Goal: Check status: Check status

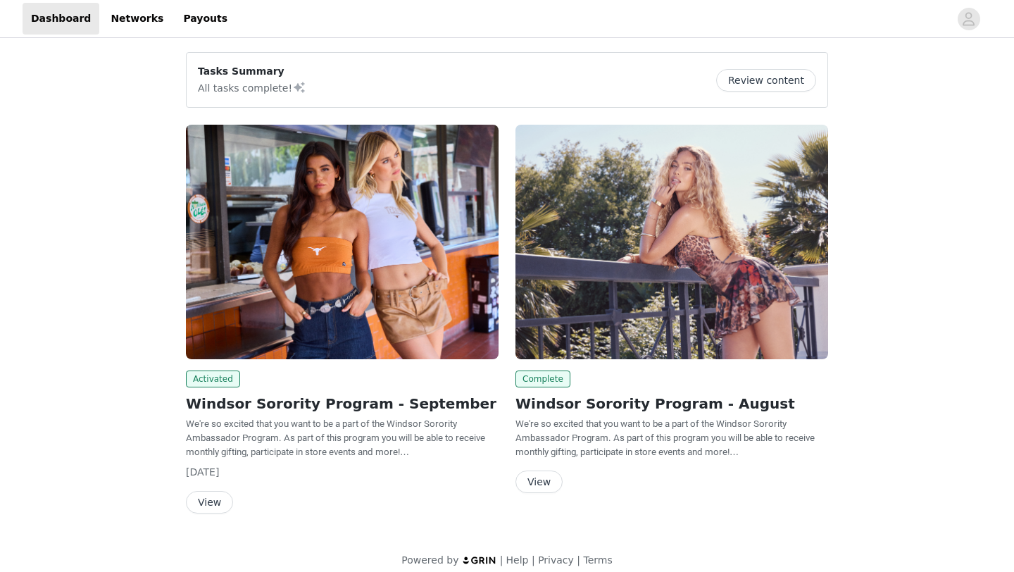
click at [215, 505] on button "View" at bounding box center [209, 502] width 47 height 23
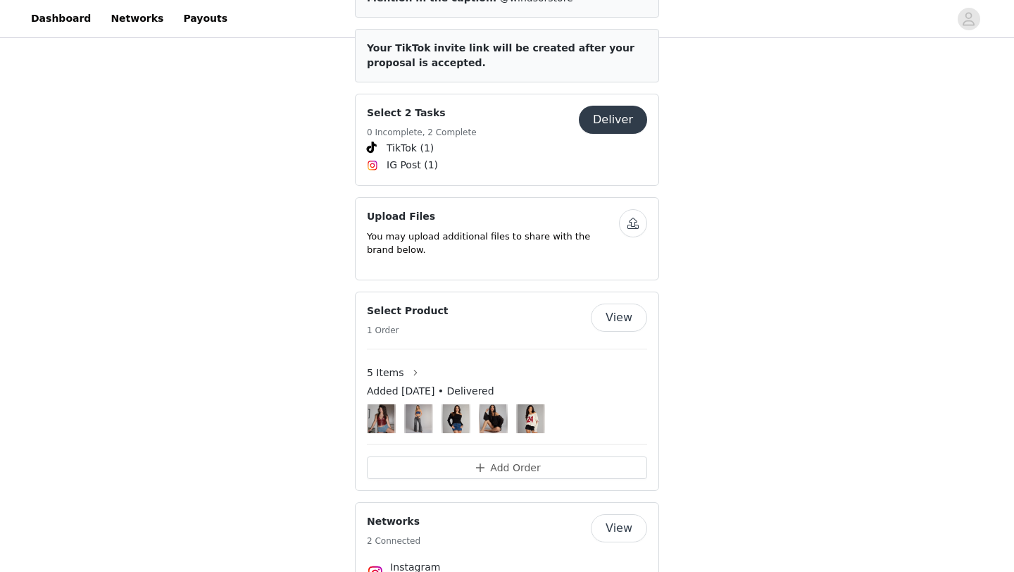
scroll to position [599, 0]
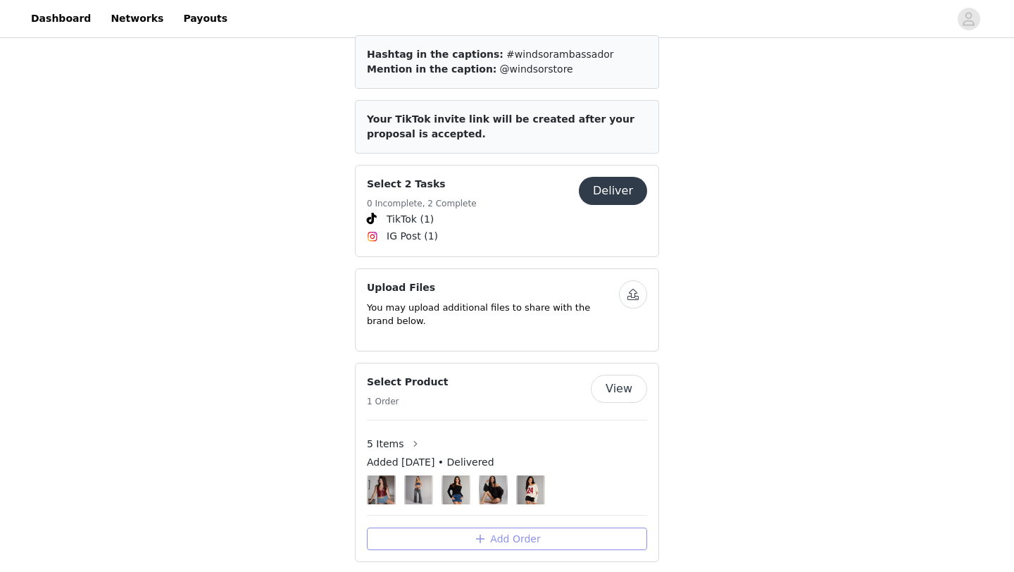
click at [433, 527] on button "Add Order" at bounding box center [507, 538] width 280 height 23
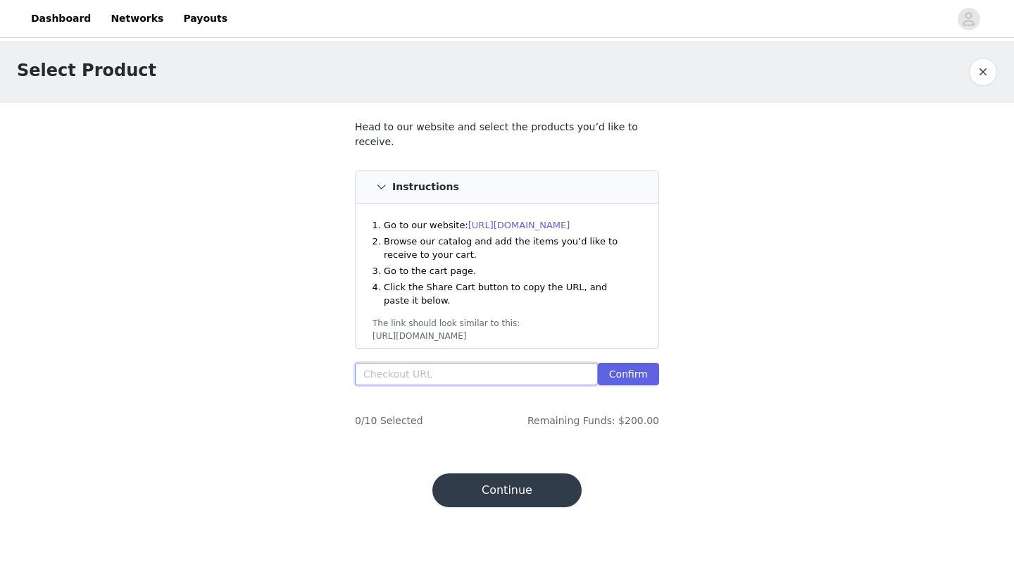
click at [520, 363] on input "text" at bounding box center [476, 374] width 243 height 23
paste input "https://www.windsorstore.com/cart/43321657524275:1,43457130496051:1,43369223487…"
type input "https://www.windsorstore.com/cart/43321657524275:1,43457130496051:1,43369223487…"
click at [646, 370] on button "Confirm" at bounding box center [628, 374] width 61 height 23
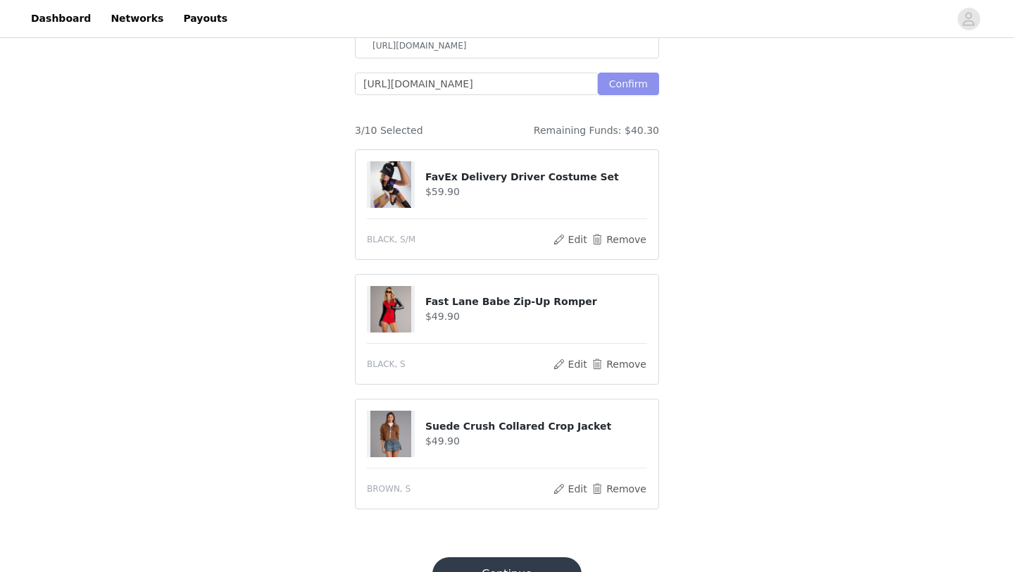
scroll to position [324, 0]
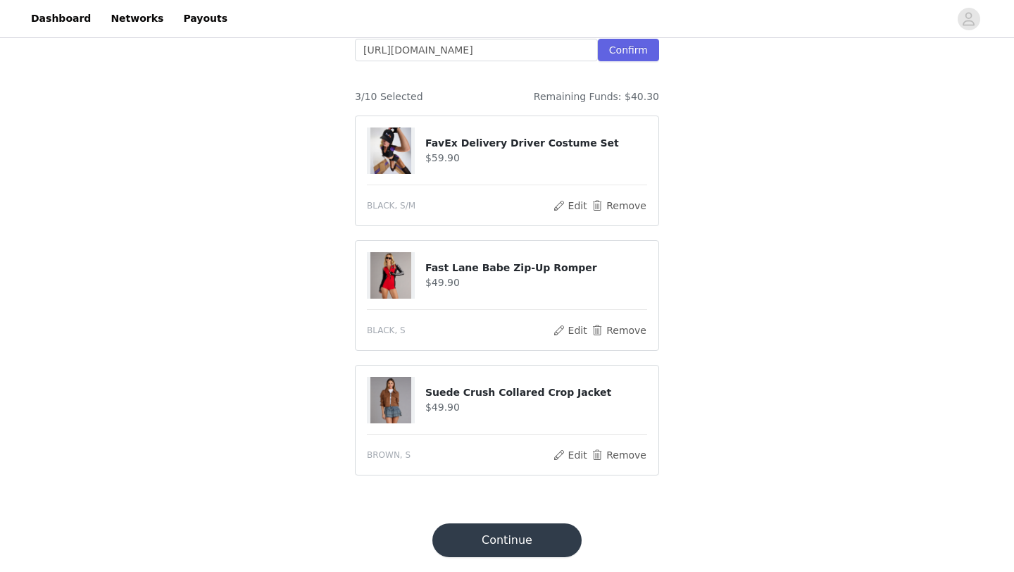
click at [548, 541] on button "Continue" at bounding box center [506, 540] width 149 height 34
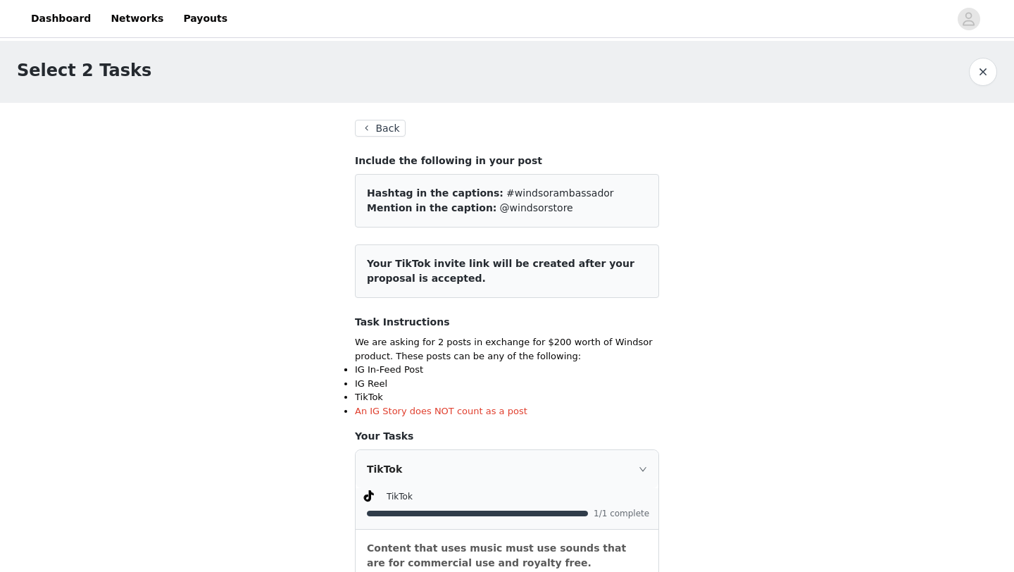
scroll to position [16, 0]
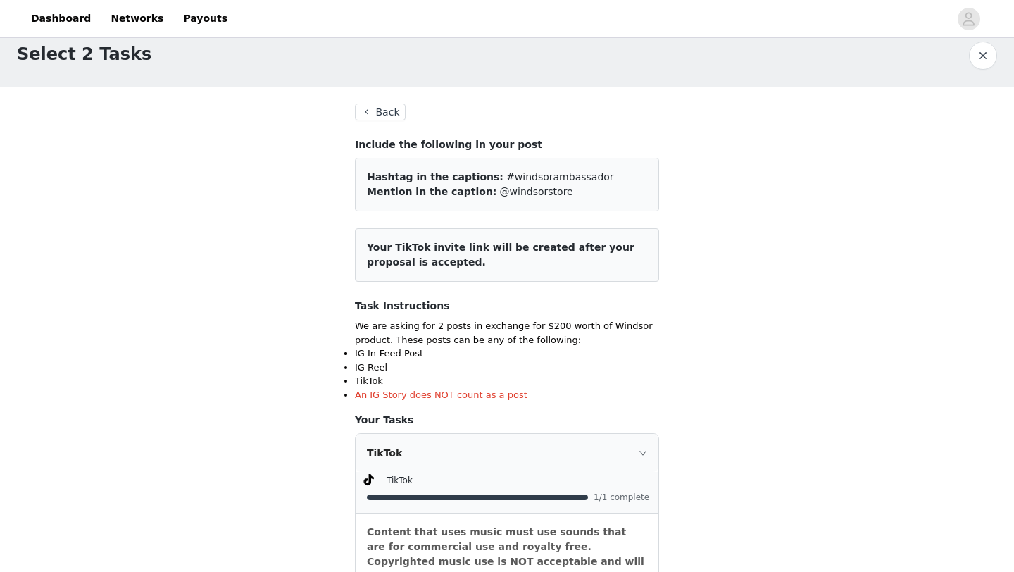
click at [382, 107] on button "Back" at bounding box center [380, 111] width 51 height 17
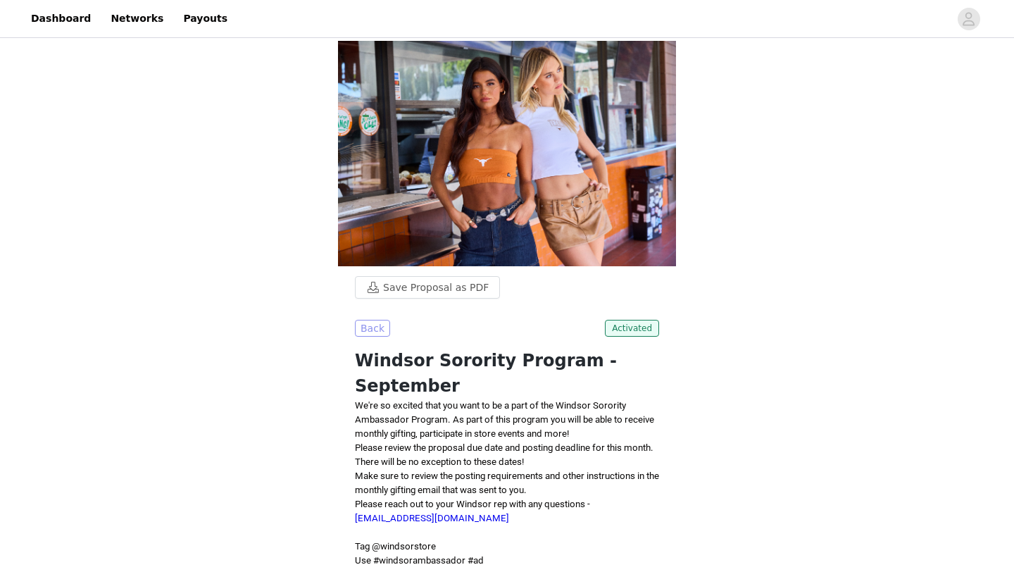
click at [368, 323] on button "Back" at bounding box center [372, 328] width 35 height 17
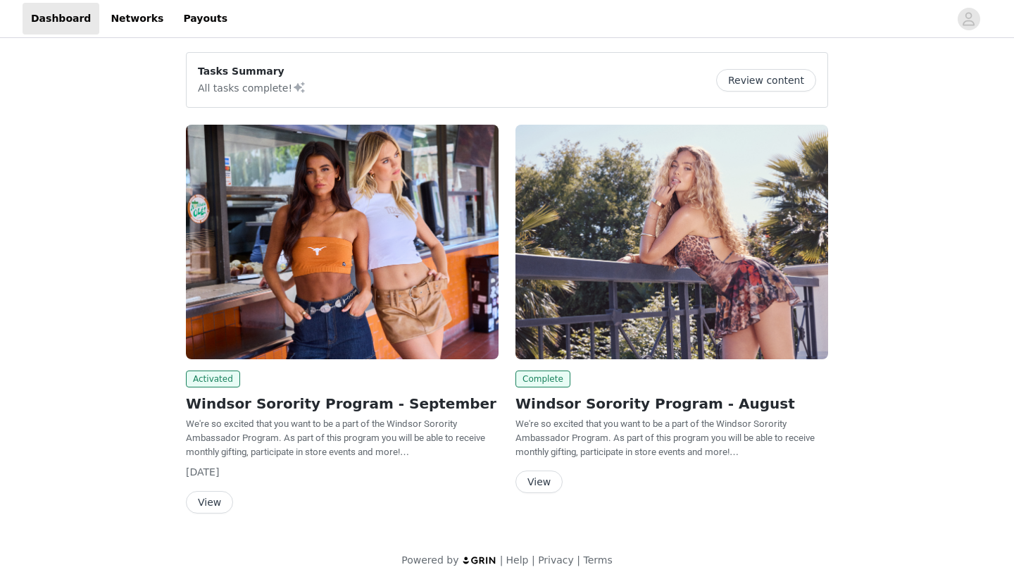
scroll to position [13, 0]
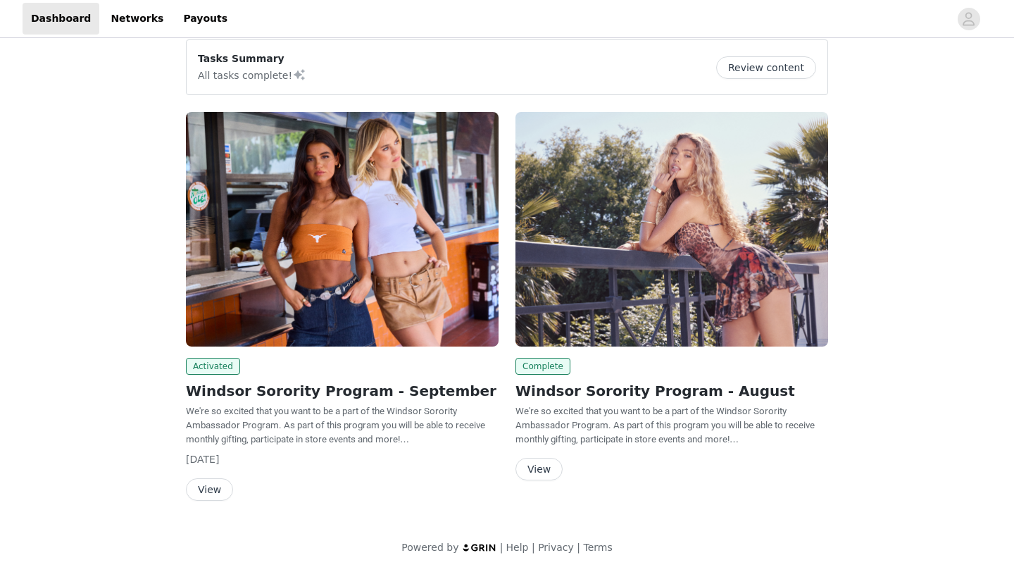
click at [211, 482] on button "View" at bounding box center [209, 489] width 47 height 23
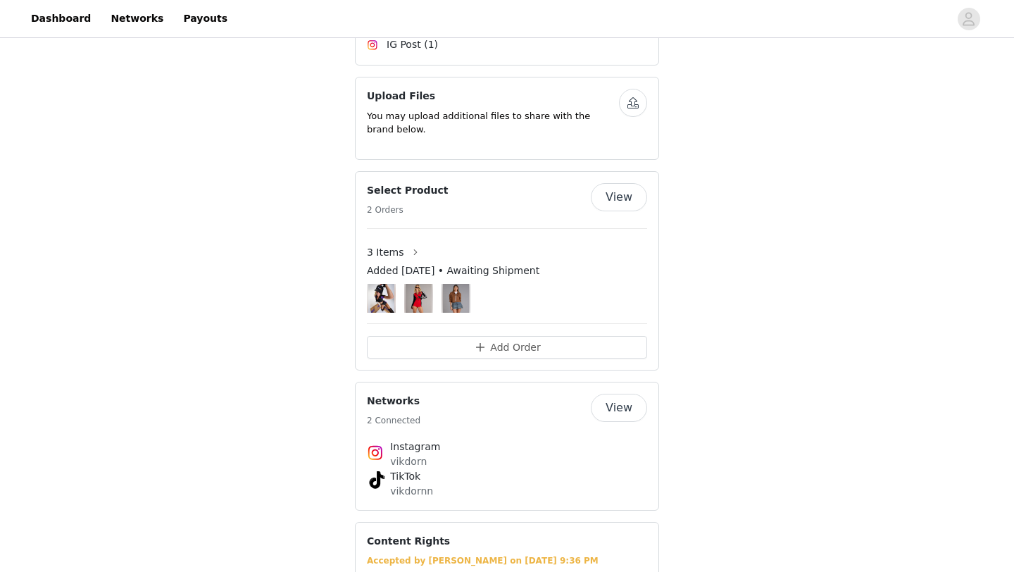
scroll to position [794, 0]
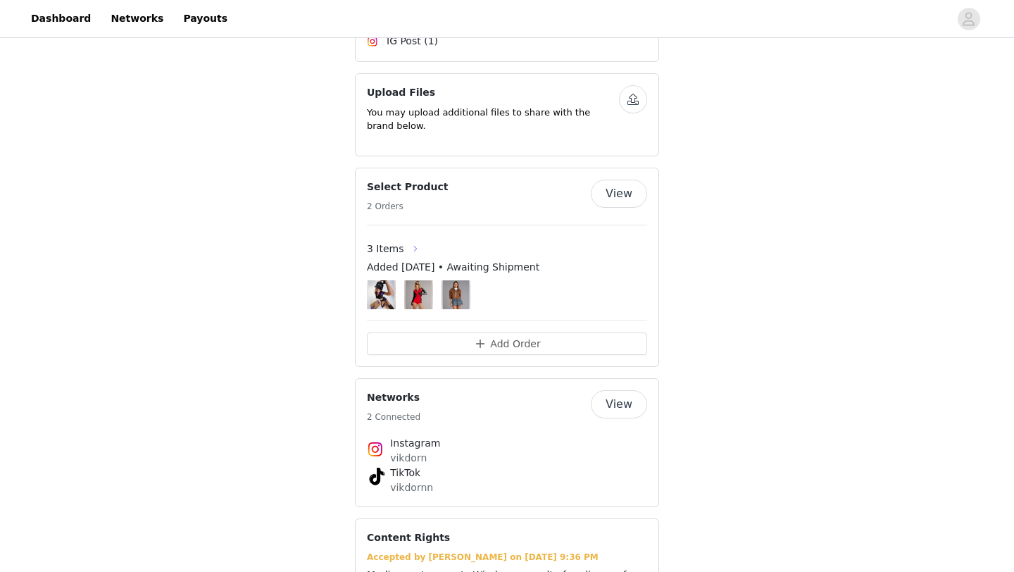
click at [410, 237] on button "button" at bounding box center [415, 248] width 23 height 23
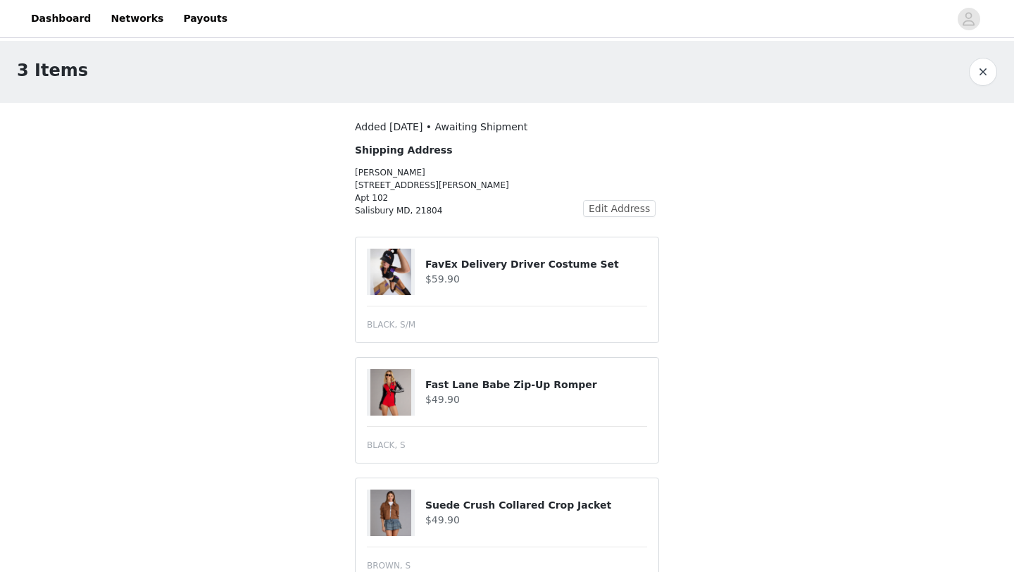
scroll to position [43, 0]
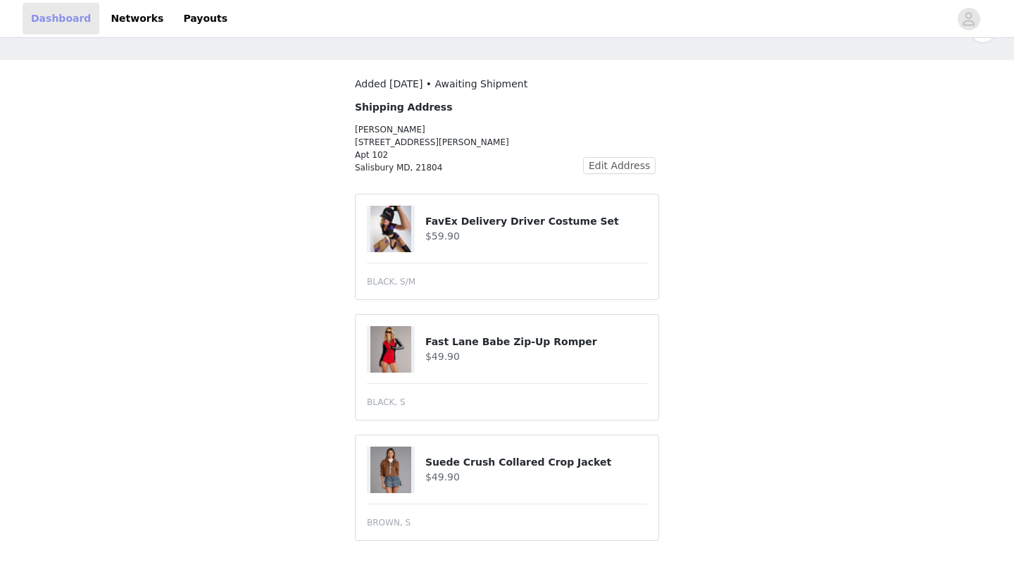
click at [58, 12] on link "Dashboard" at bounding box center [61, 19] width 77 height 32
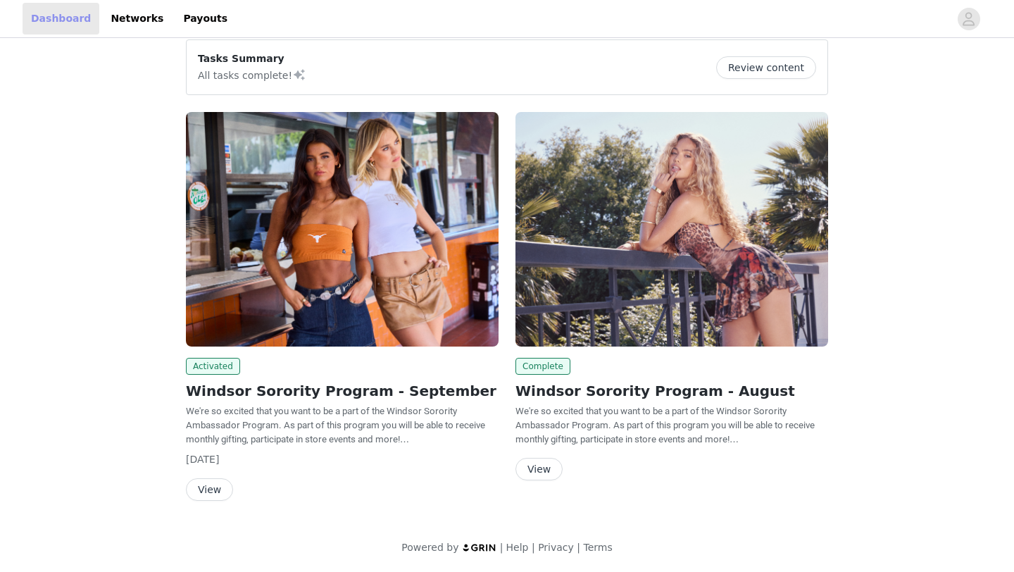
scroll to position [13, 0]
click at [210, 484] on button "View" at bounding box center [209, 489] width 47 height 23
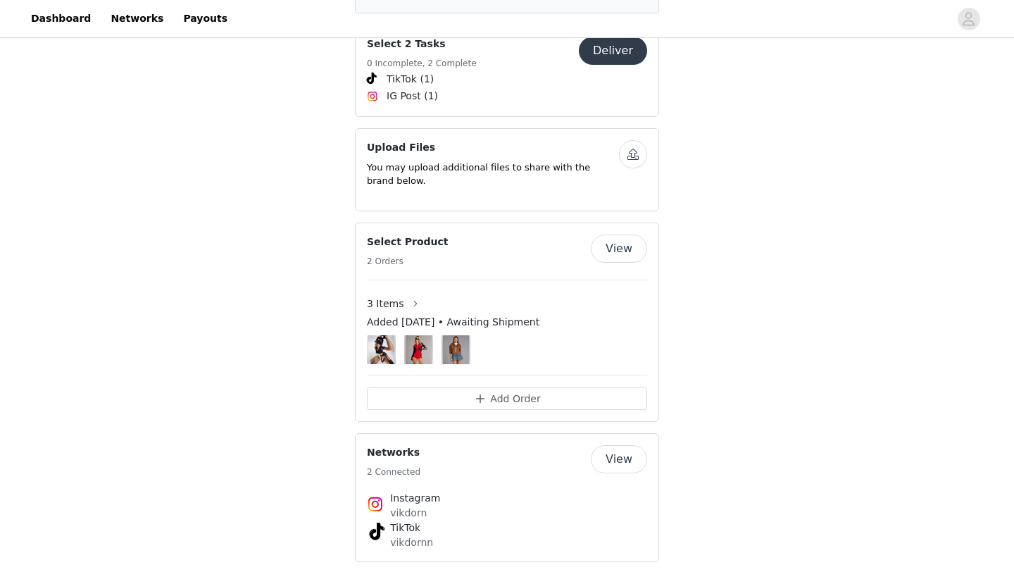
scroll to position [735, 0]
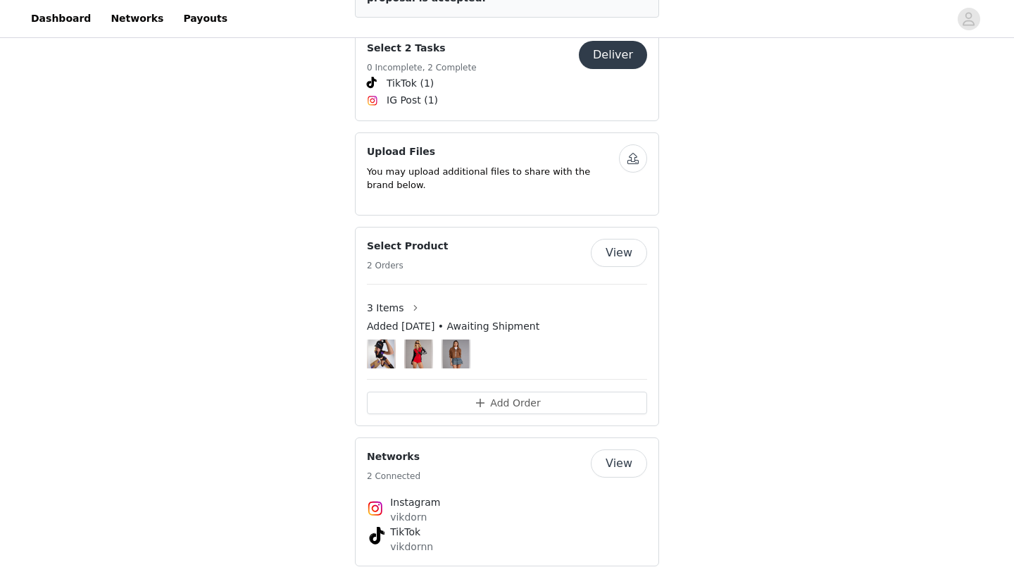
click at [618, 243] on button "View" at bounding box center [619, 253] width 56 height 28
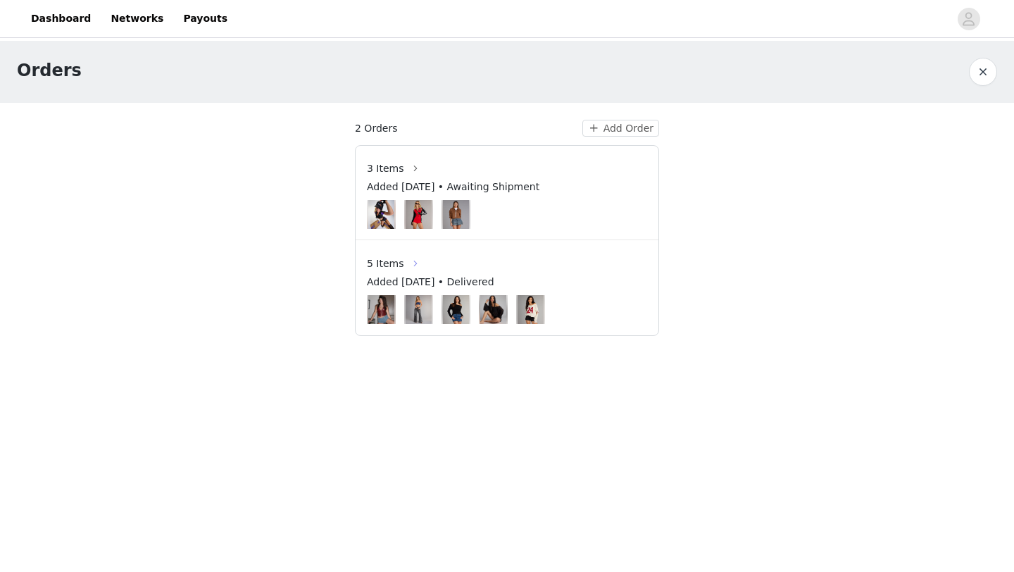
click at [406, 264] on button "button" at bounding box center [415, 263] width 23 height 23
click at [404, 173] on button "button" at bounding box center [415, 168] width 23 height 23
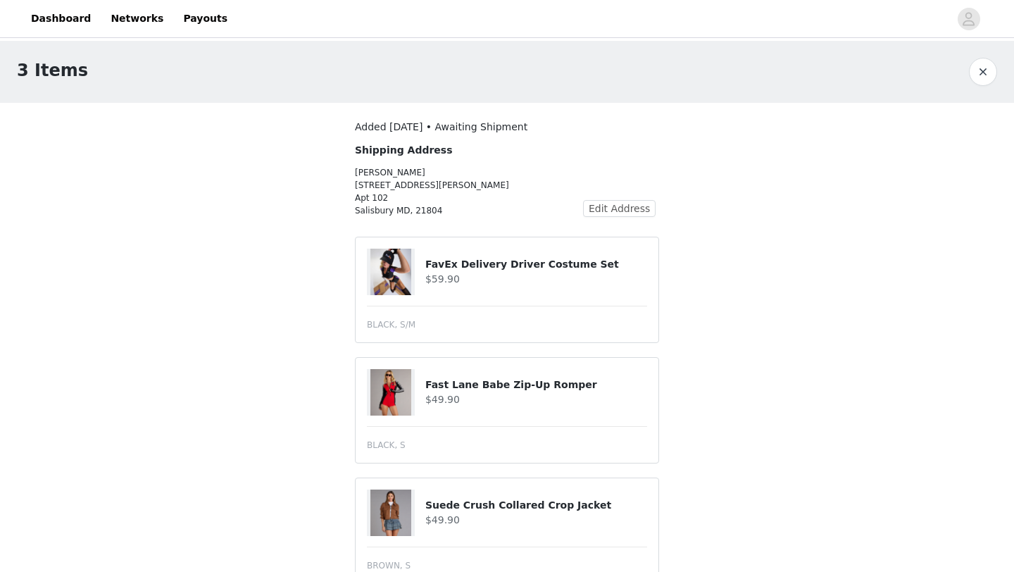
click at [996, 73] on button "button" at bounding box center [983, 72] width 28 height 28
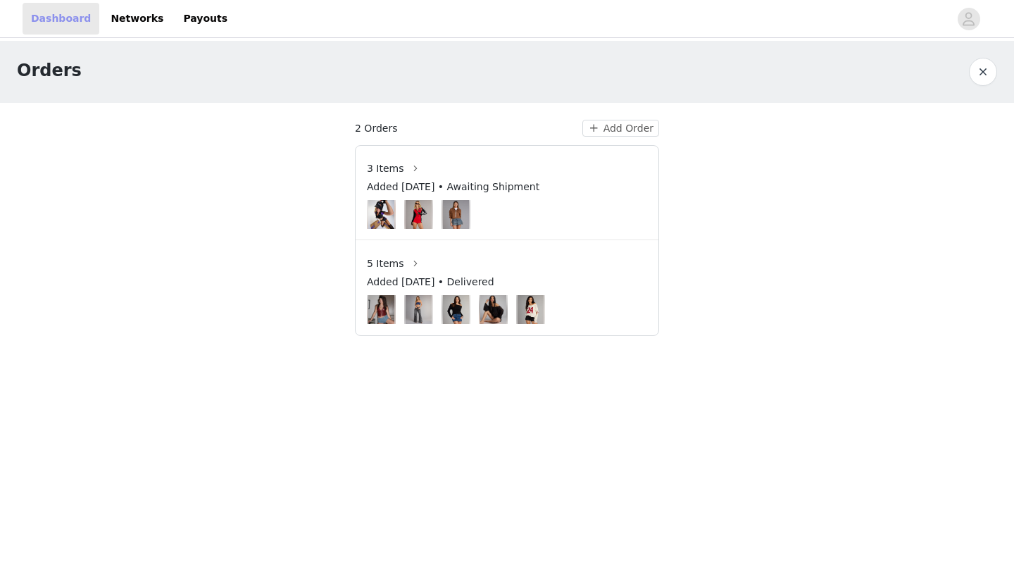
click at [54, 32] on link "Dashboard" at bounding box center [61, 19] width 77 height 32
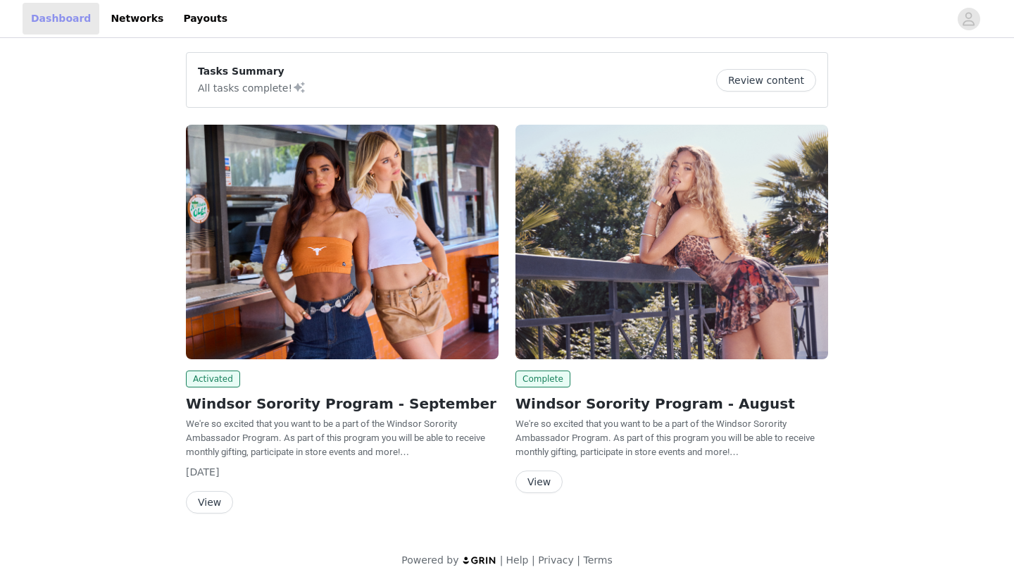
scroll to position [13, 0]
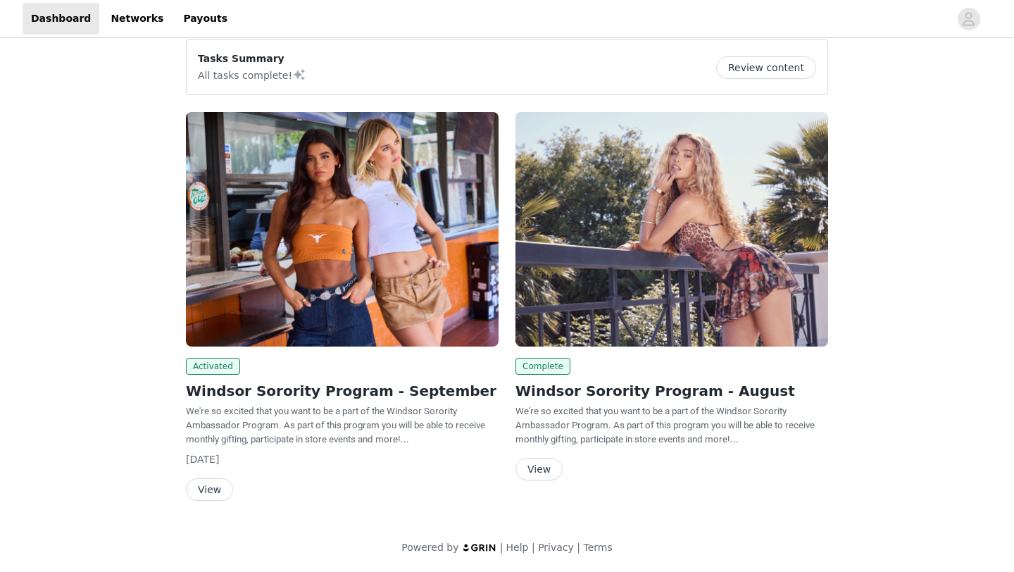
click at [220, 489] on button "View" at bounding box center [209, 489] width 47 height 23
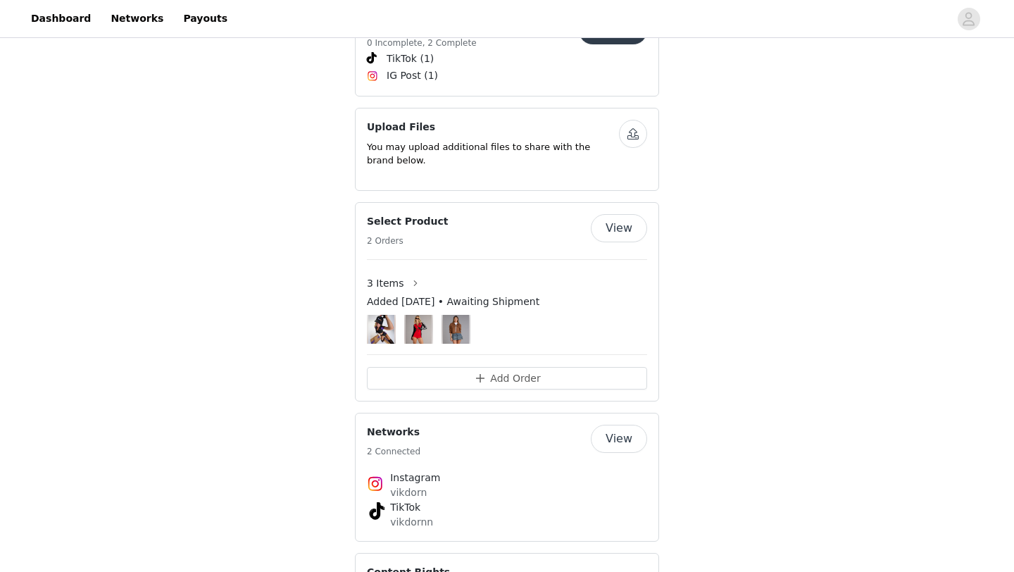
scroll to position [767, 0]
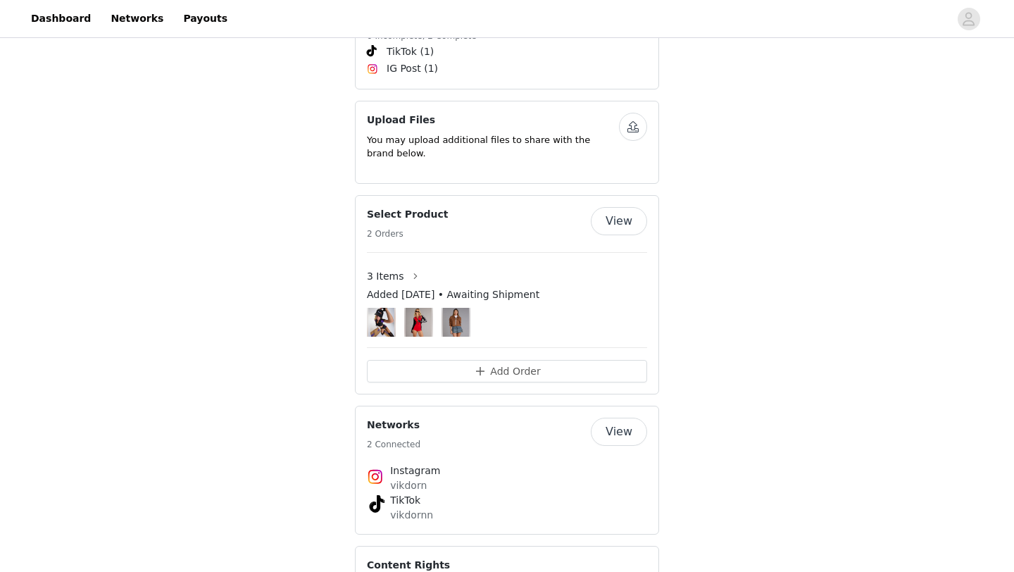
click at [473, 287] on span "Added Oct 1, 2025 • Awaiting Shipment" at bounding box center [453, 294] width 172 height 15
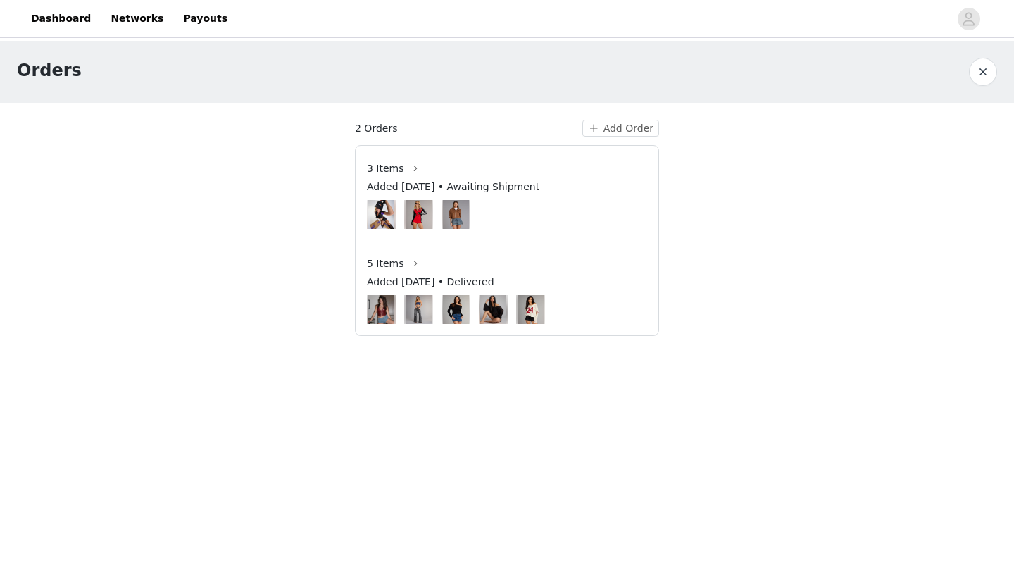
click at [973, 70] on button "button" at bounding box center [983, 72] width 28 height 28
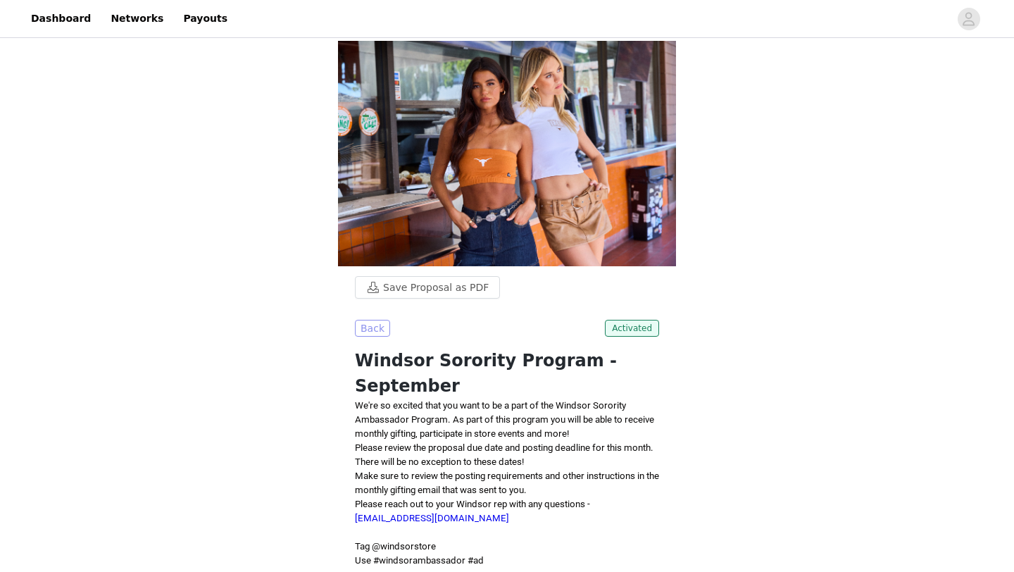
click at [372, 333] on button "Back" at bounding box center [372, 328] width 35 height 17
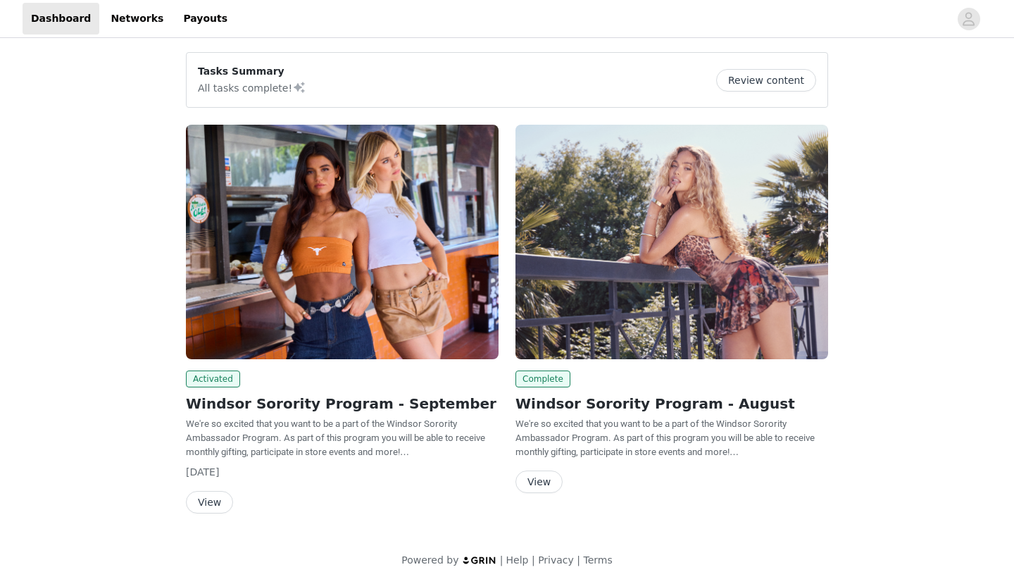
click at [210, 505] on button "View" at bounding box center [209, 502] width 47 height 23
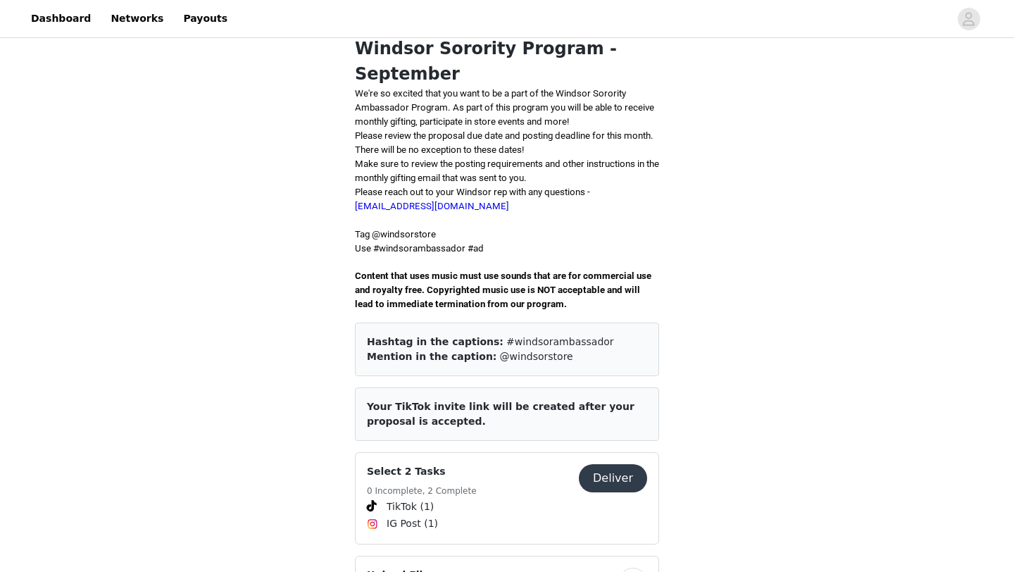
scroll to position [302, 0]
